Goal: Navigation & Orientation: Understand site structure

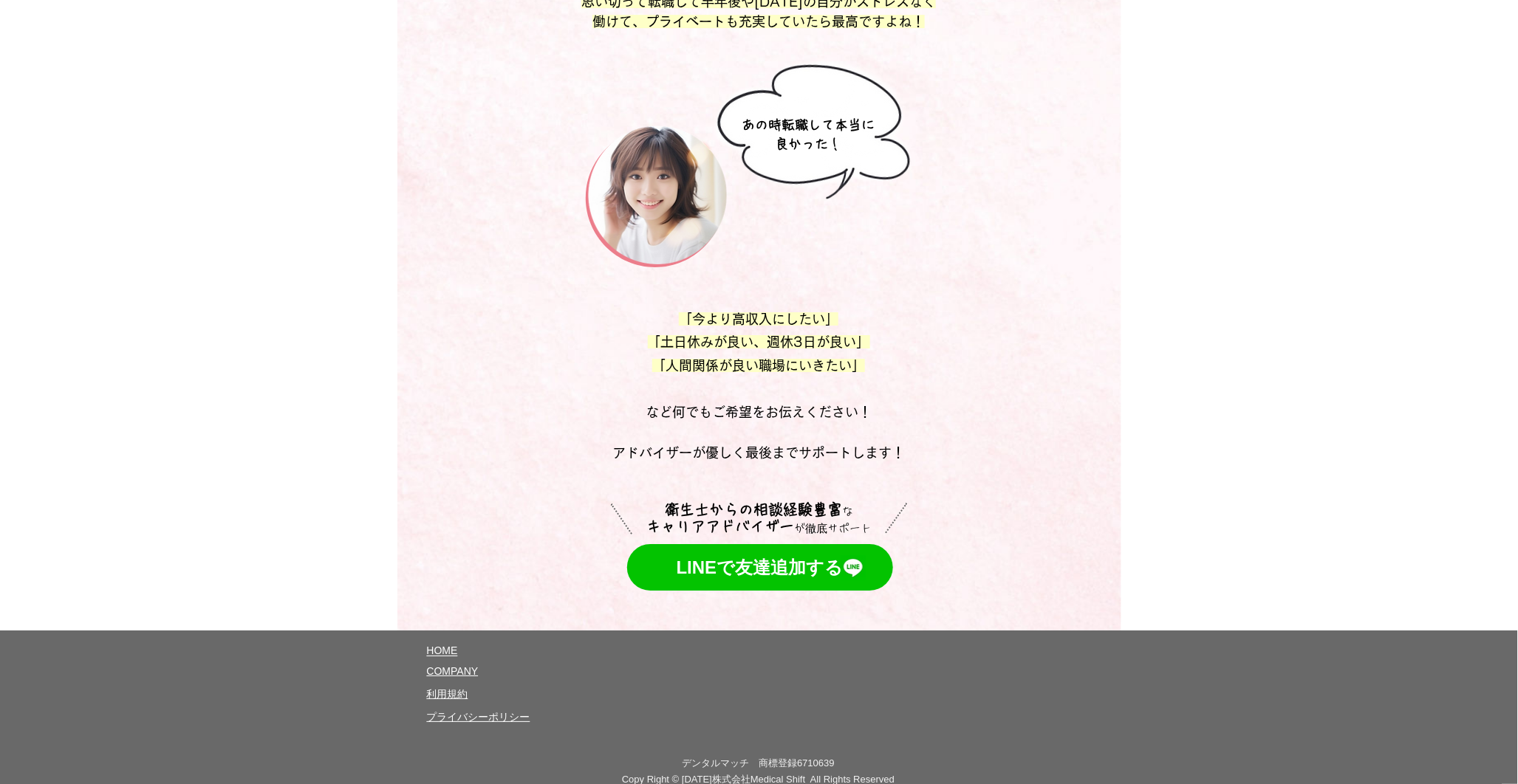
scroll to position [7818, 0]
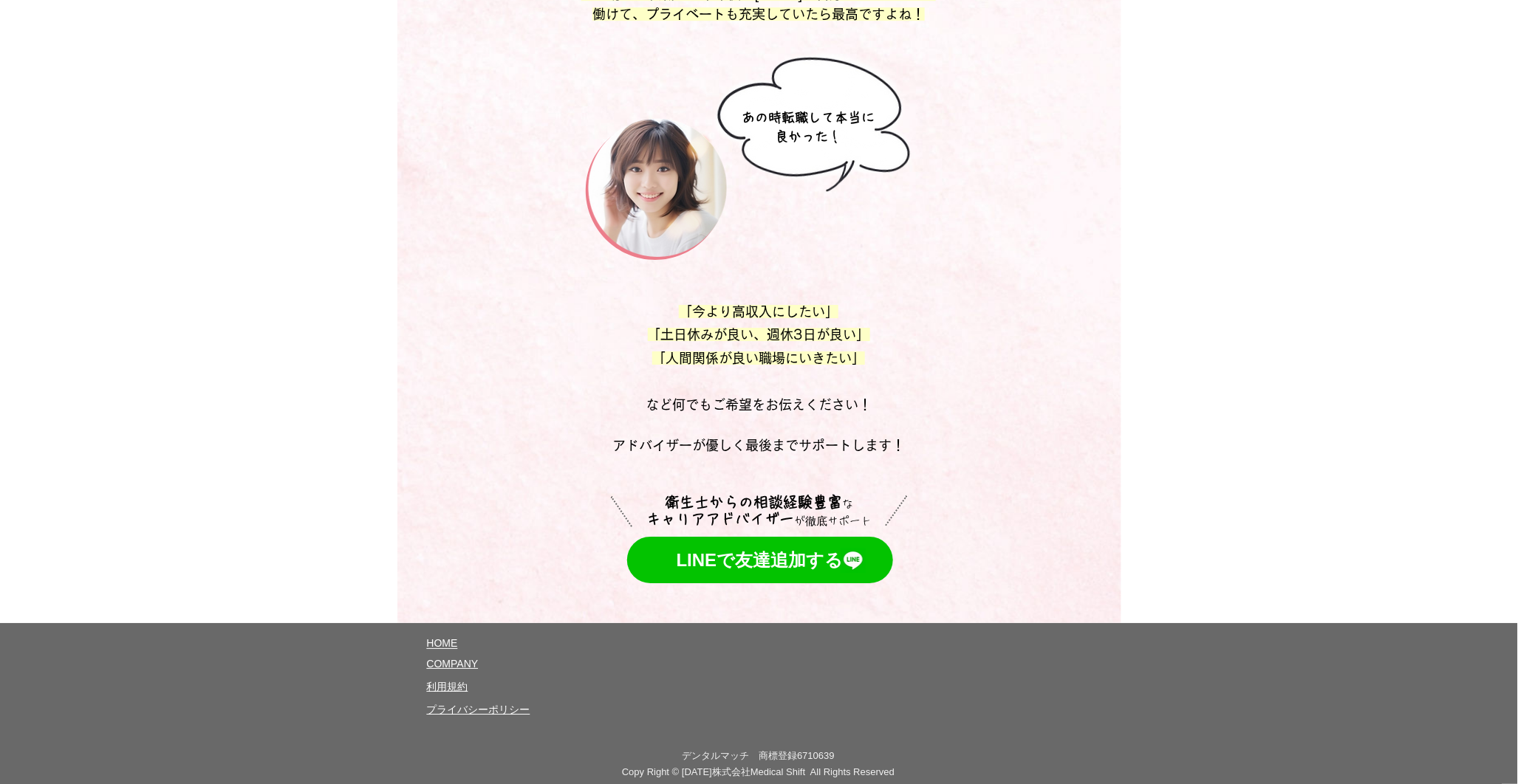
click at [462, 658] on span "COMPANY" at bounding box center [452, 663] width 52 height 12
click at [462, 681] on span "​利用規約" at bounding box center [447, 686] width 41 height 12
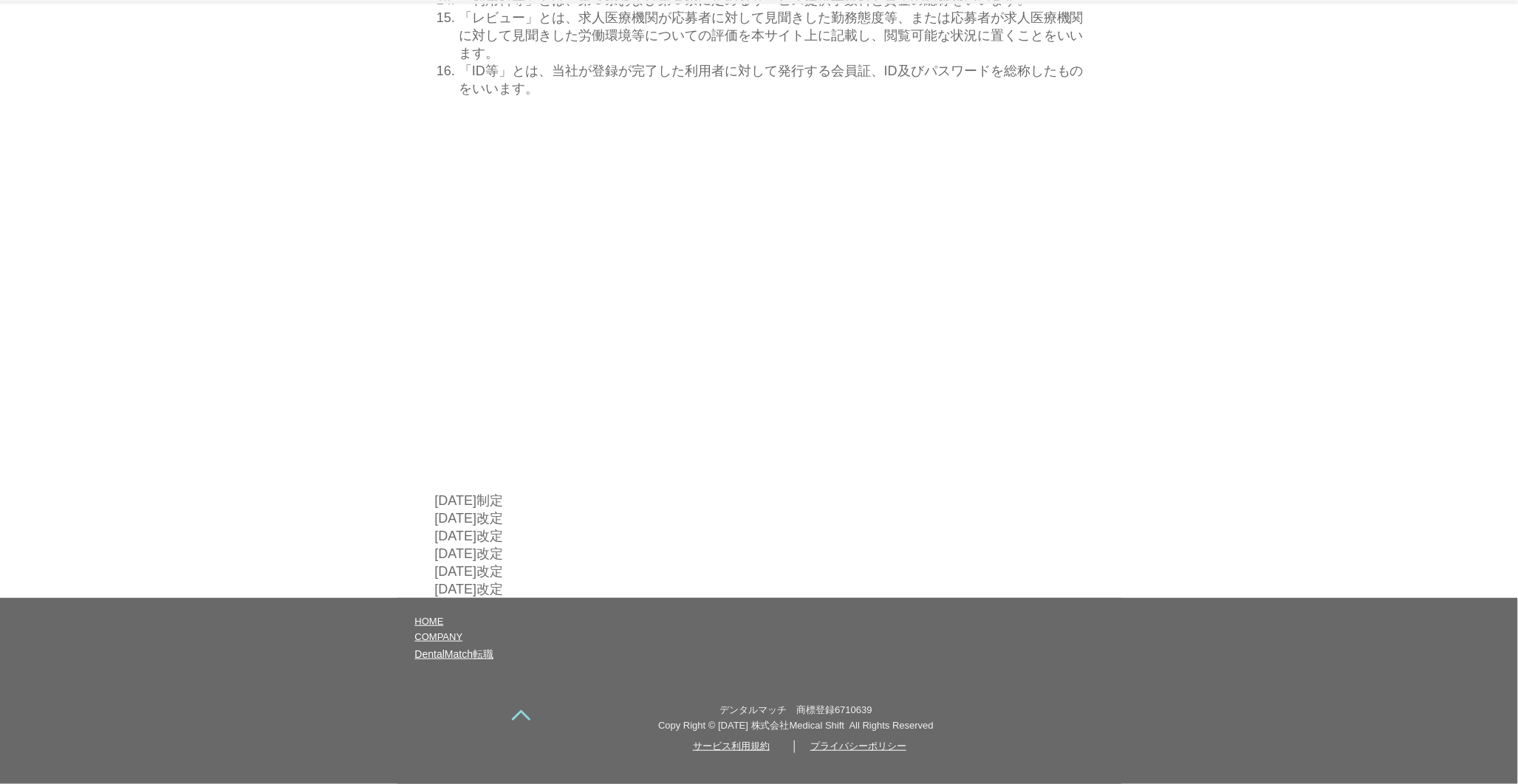
scroll to position [7559, 0]
click at [463, 661] on span "DentalMatch転職" at bounding box center [454, 654] width 79 height 12
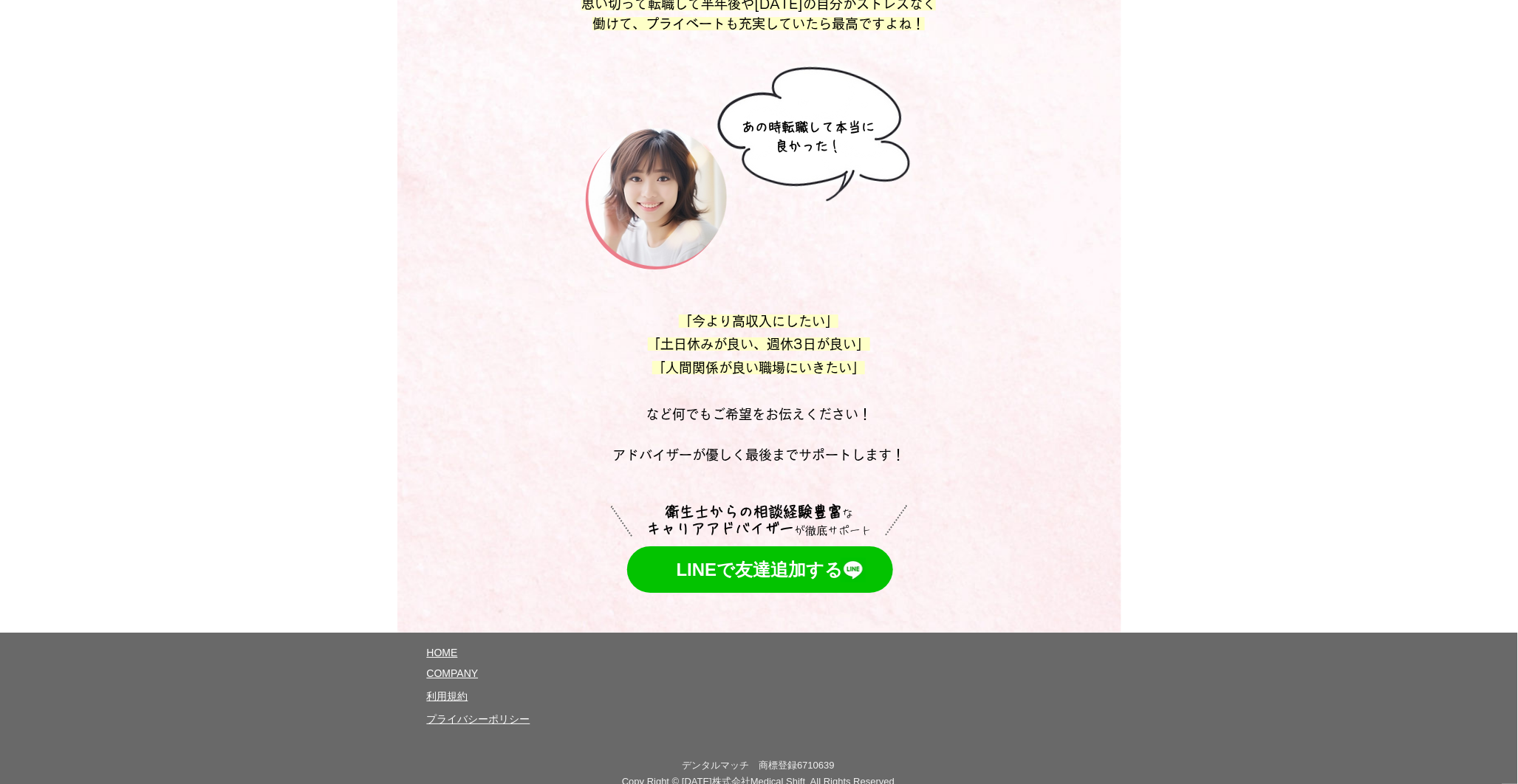
scroll to position [7818, 0]
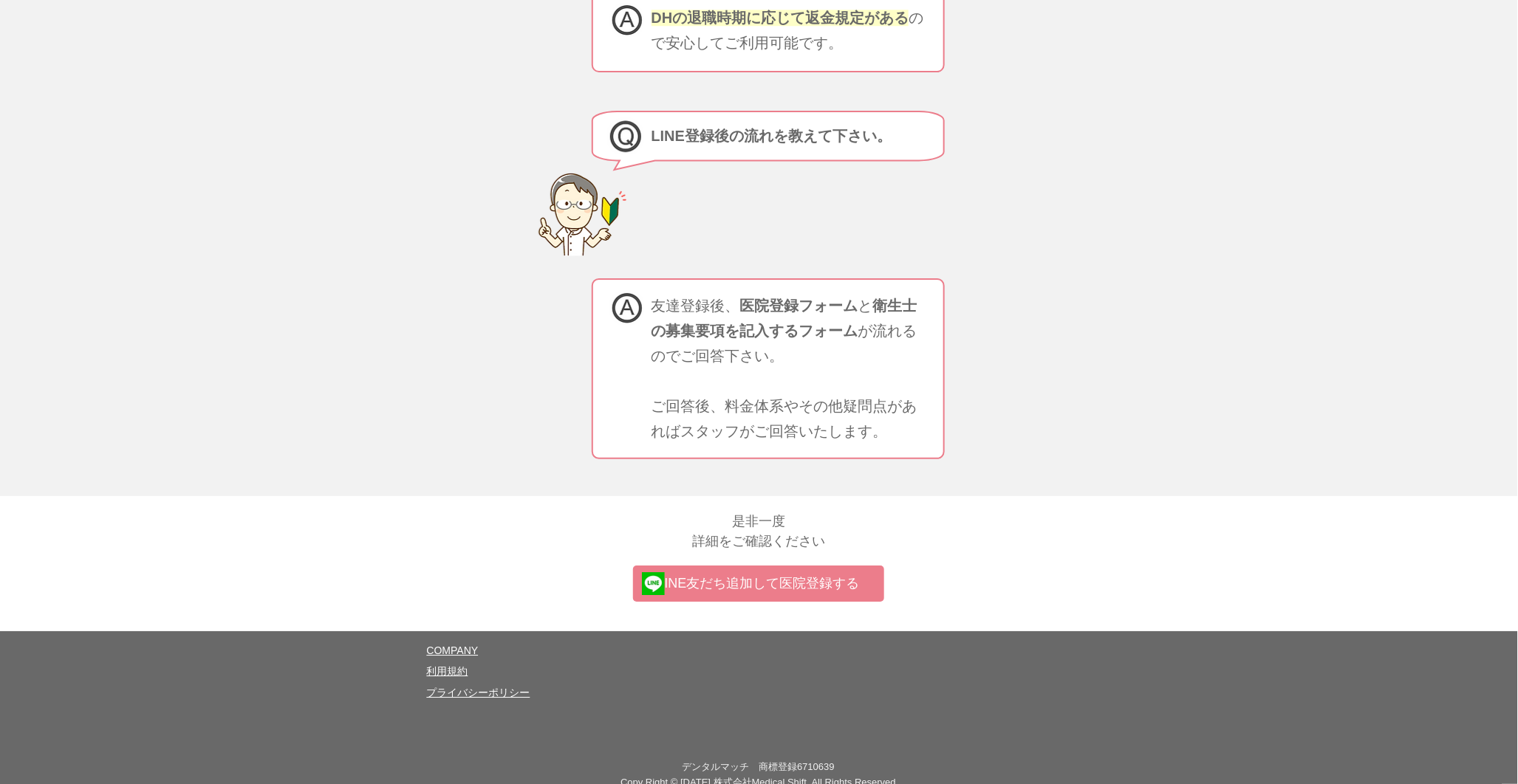
scroll to position [4697, 0]
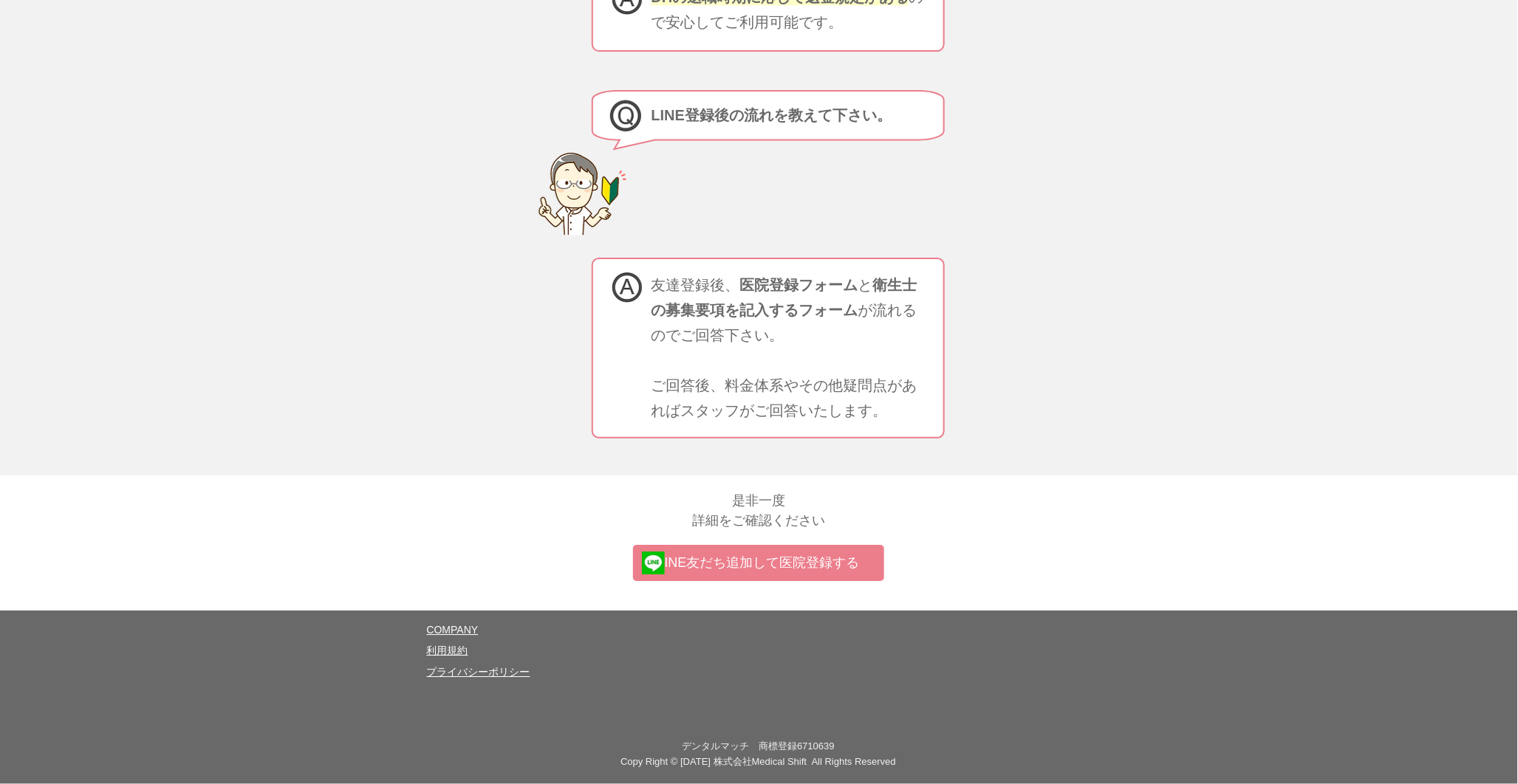
click at [466, 631] on span "COMPANY" at bounding box center [452, 630] width 52 height 12
click at [461, 655] on span "​利用規約" at bounding box center [447, 651] width 41 height 12
click at [458, 670] on span "プライバシーポリシー" at bounding box center [478, 672] width 103 height 12
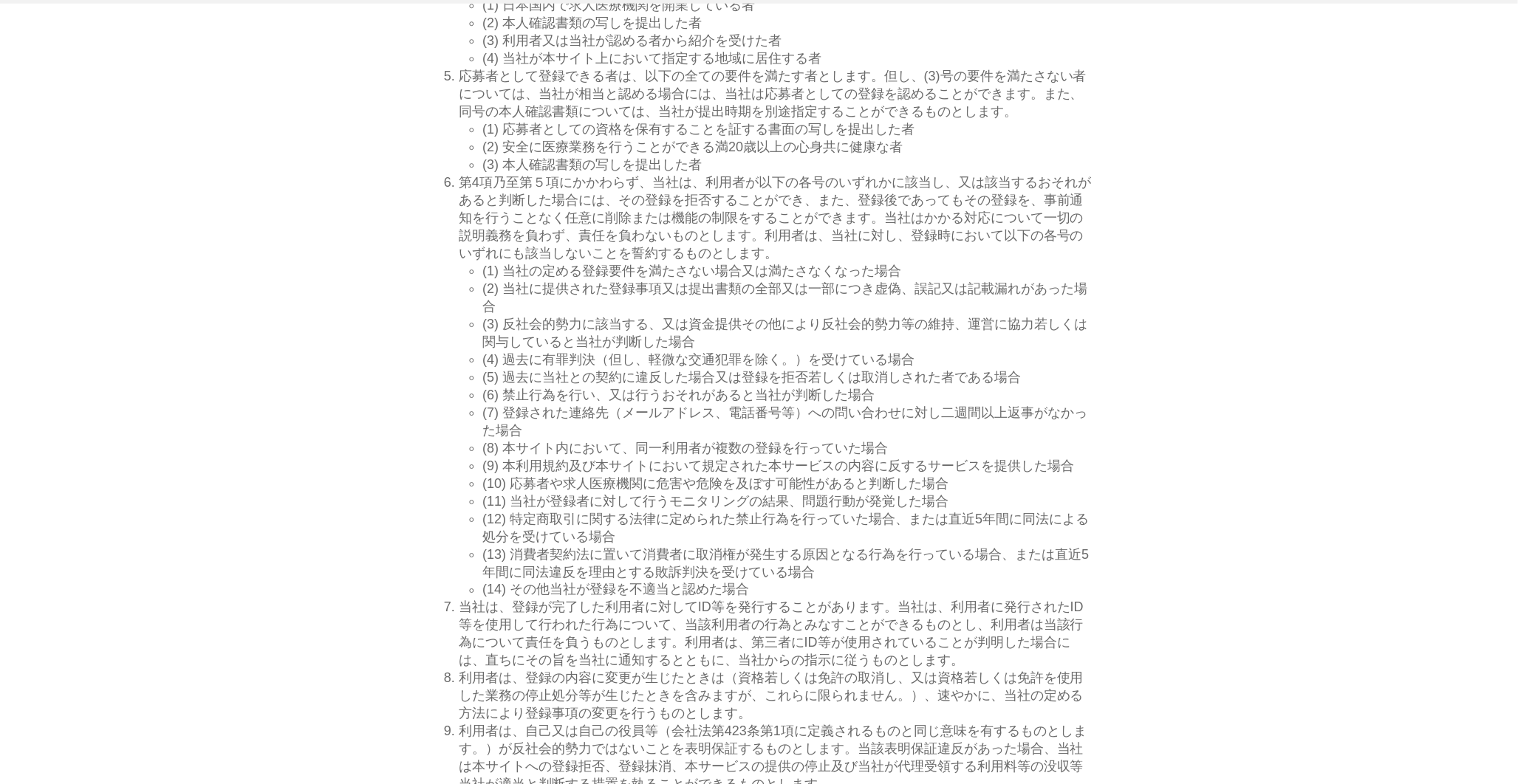
scroll to position [903, 0]
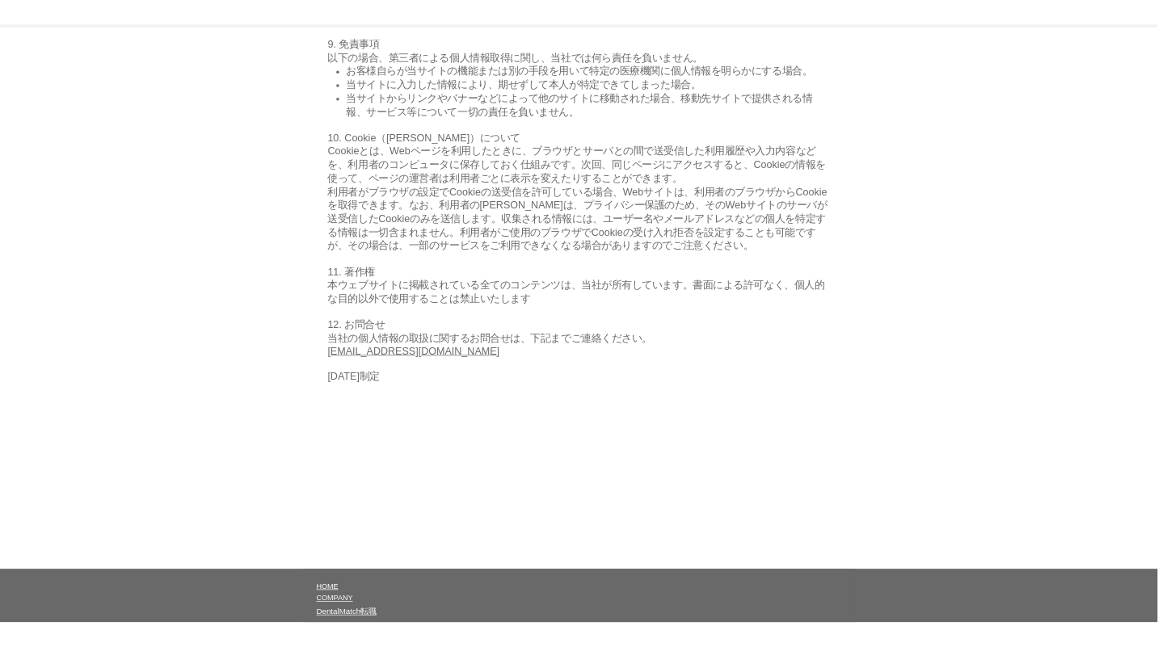
scroll to position [1511, 0]
